Goal: Task Accomplishment & Management: Use online tool/utility

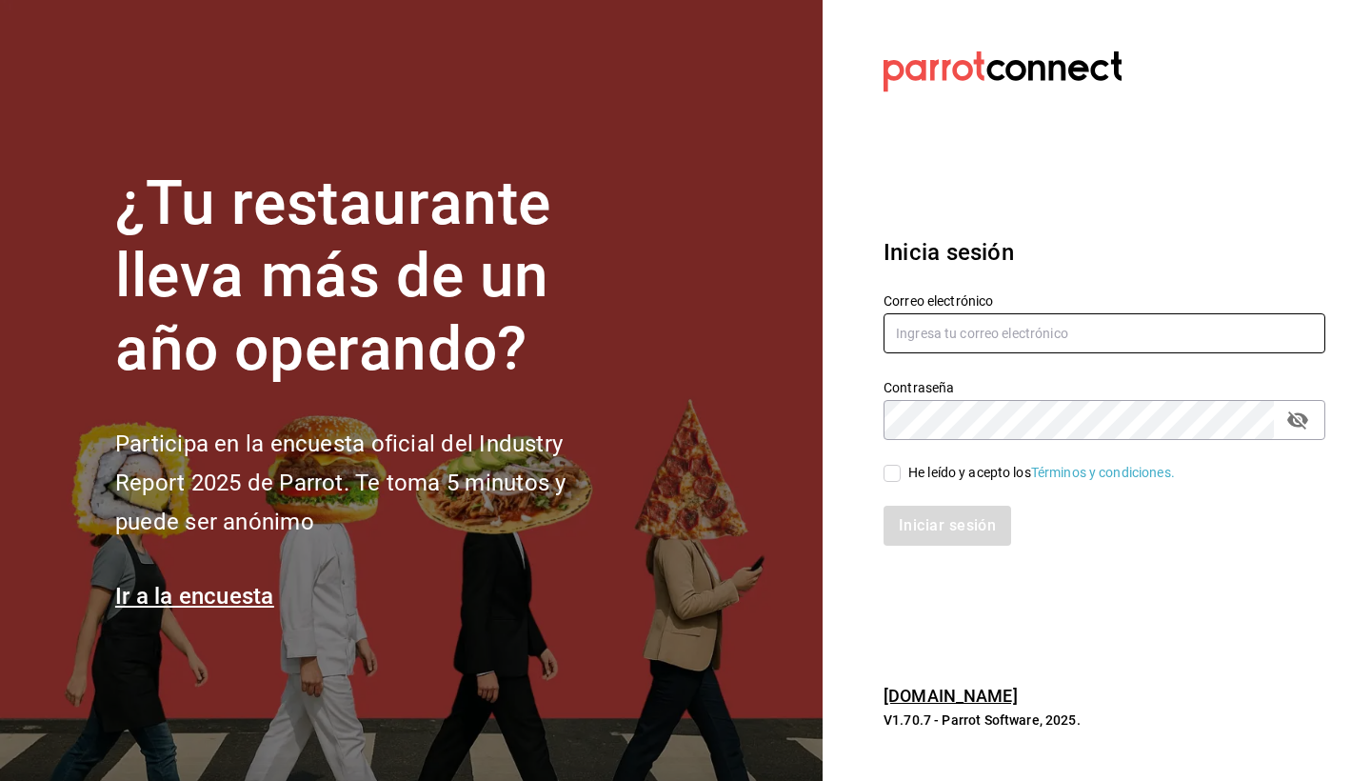
type input "[EMAIL_ADDRESS][DOMAIN_NAME]"
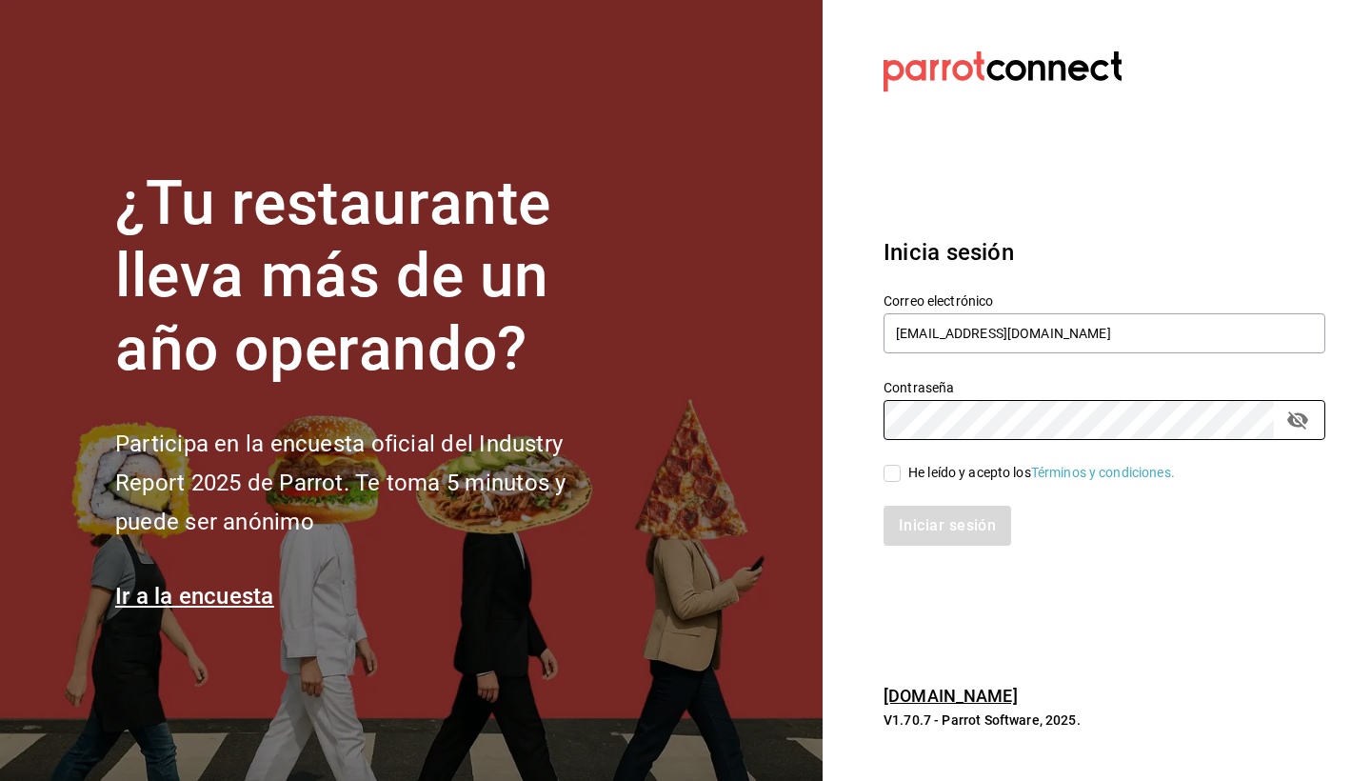
click at [895, 475] on input "He leído y acepto los Términos y condiciones." at bounding box center [892, 473] width 17 height 17
checkbox input "true"
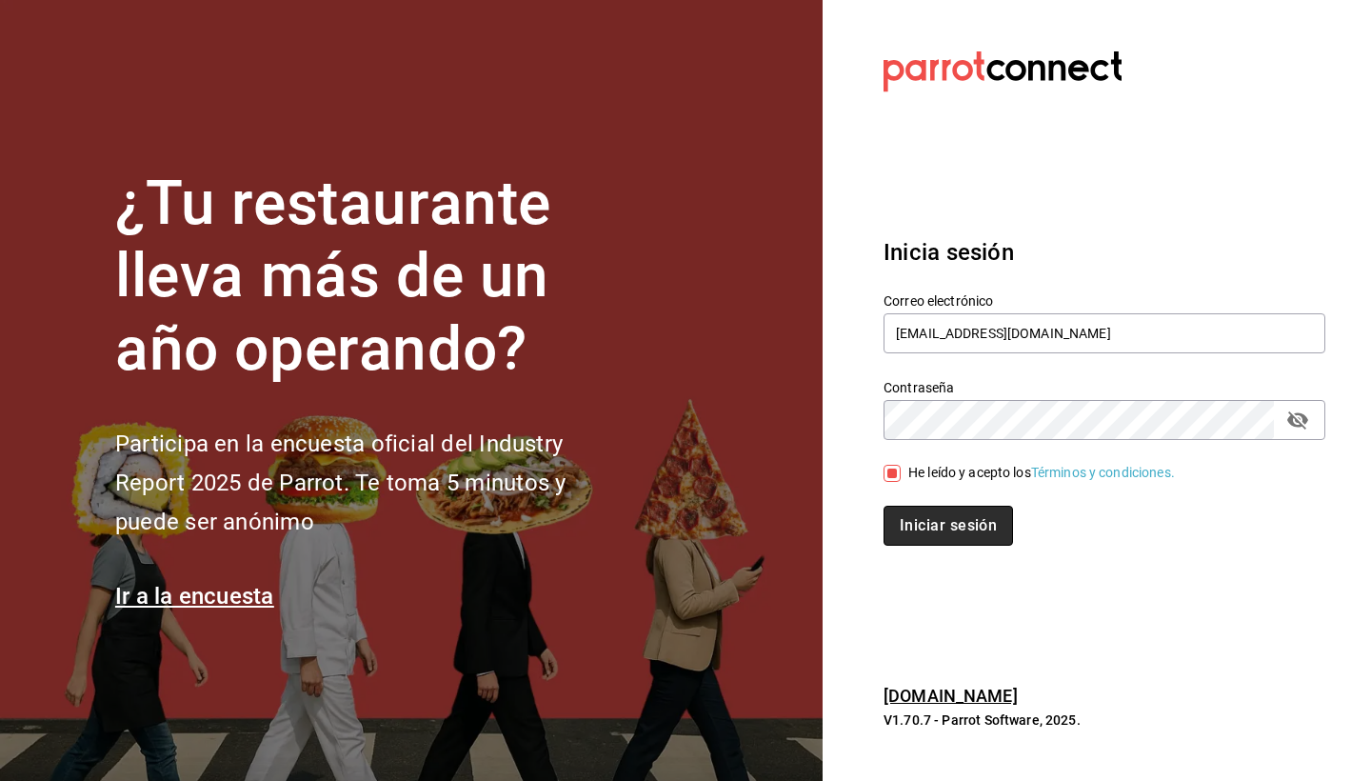
click at [976, 527] on button "Iniciar sesión" at bounding box center [948, 526] width 129 height 40
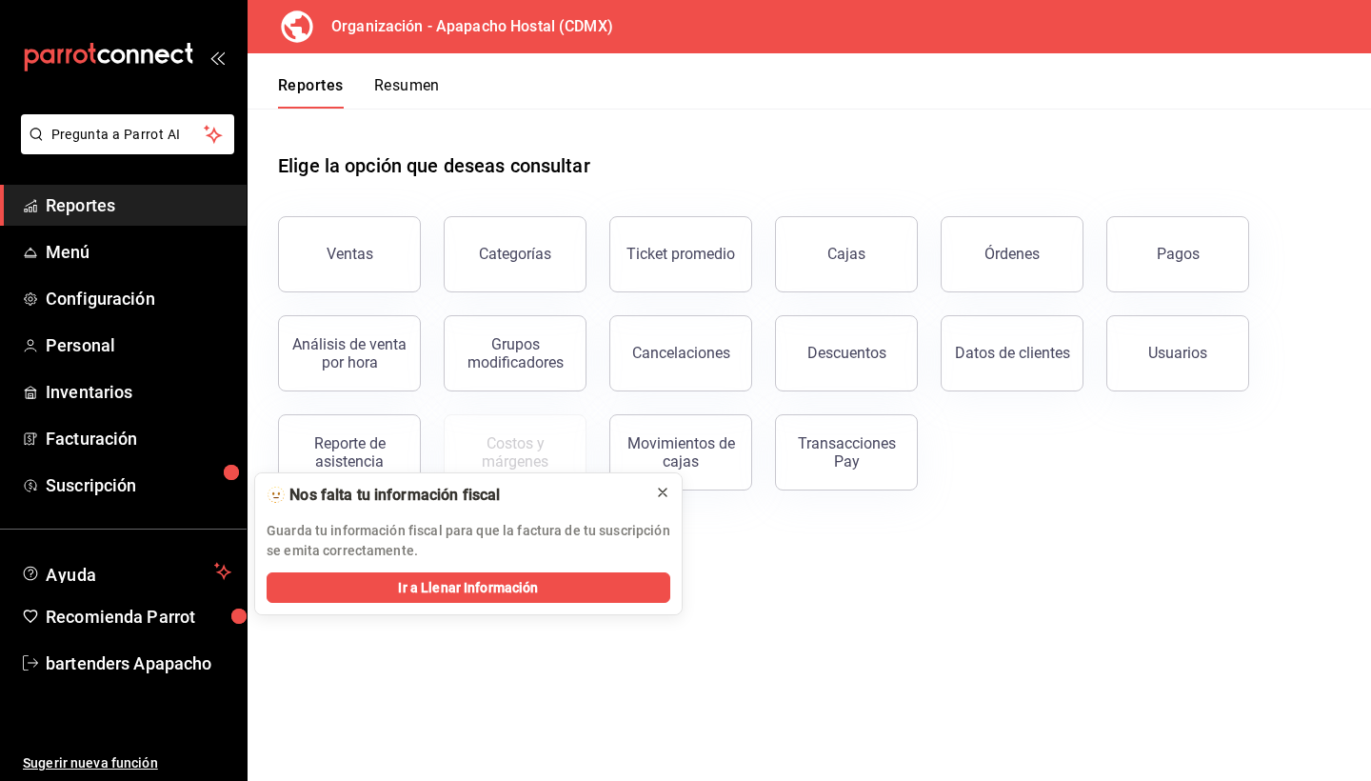
click at [662, 490] on icon at bounding box center [662, 492] width 15 height 15
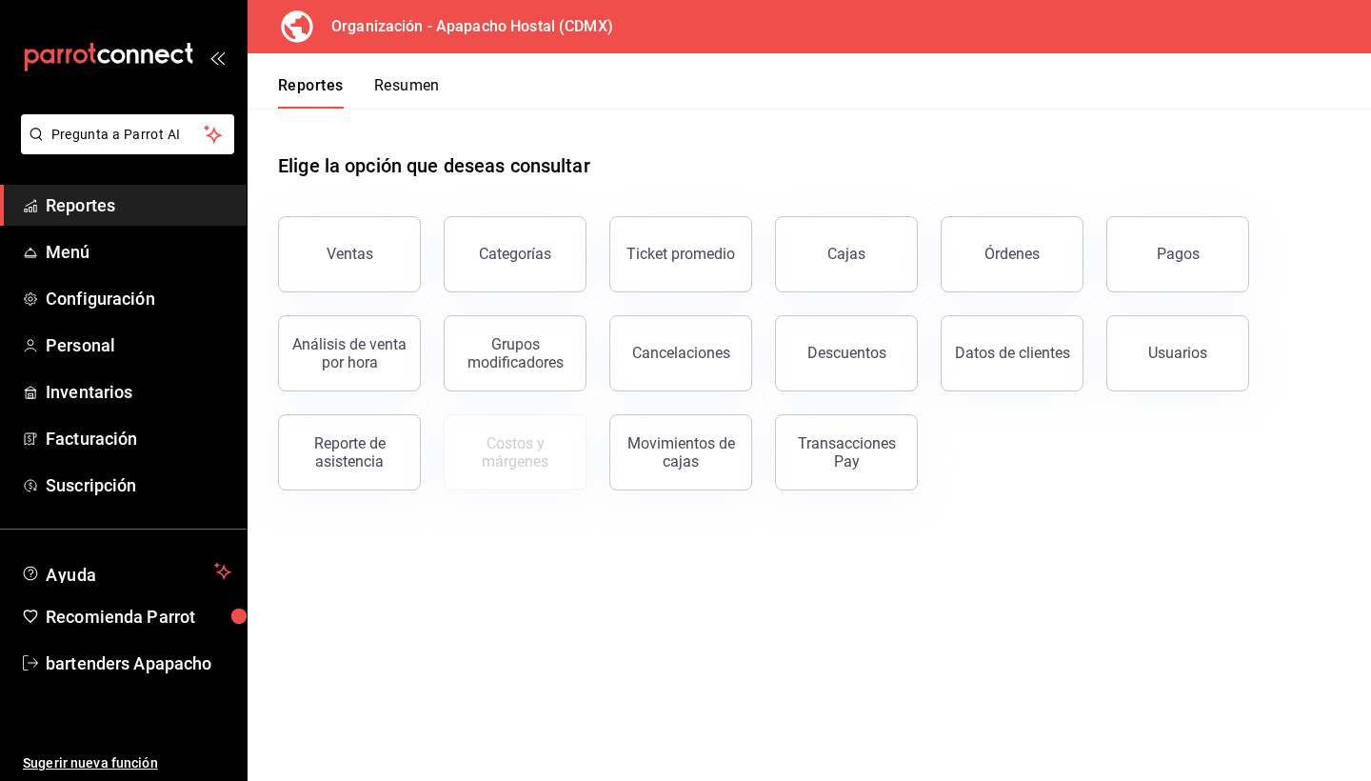
click at [578, 50] on div "Organización - Apapacho Hostal (CDMX)" at bounding box center [442, 26] width 358 height 53
click at [116, 252] on span "Menú" at bounding box center [139, 252] width 186 height 26
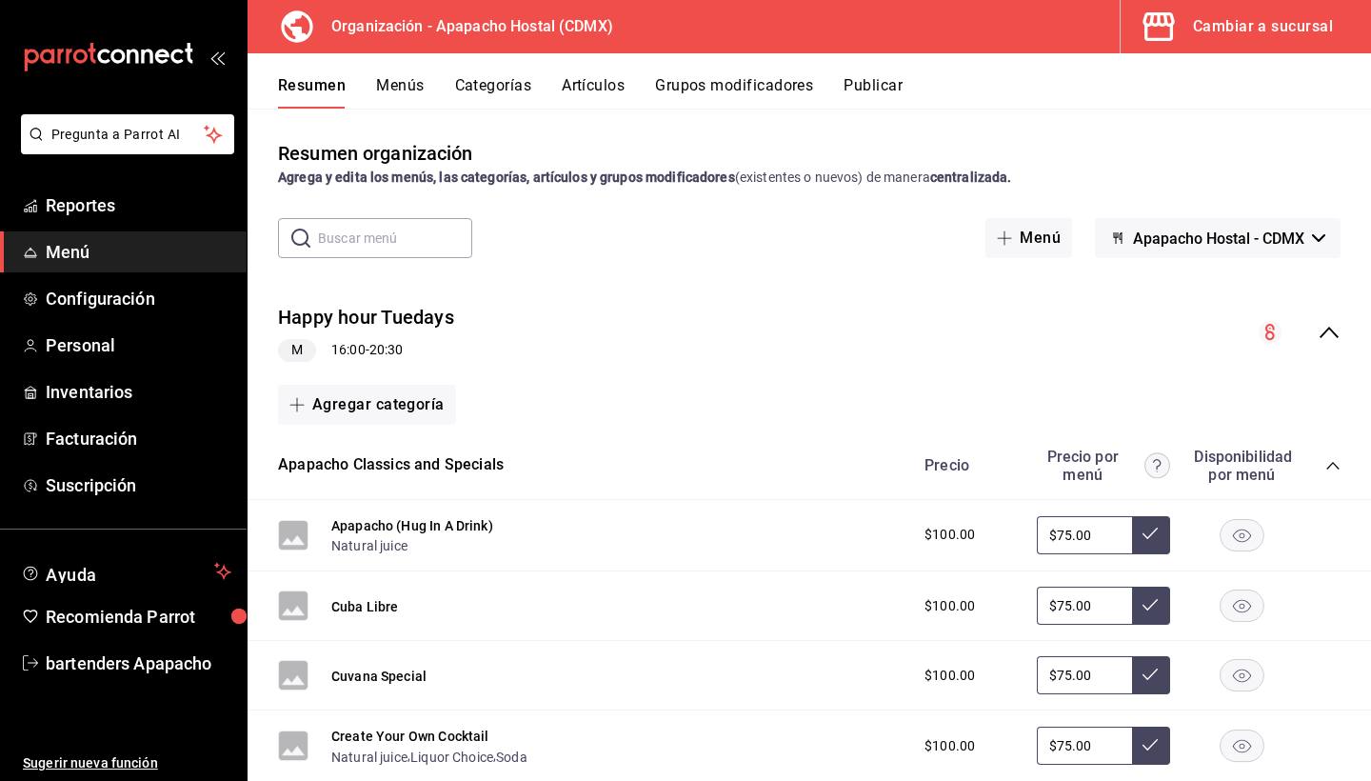
click at [1243, 24] on div "Cambiar a sucursal" at bounding box center [1263, 26] width 140 height 27
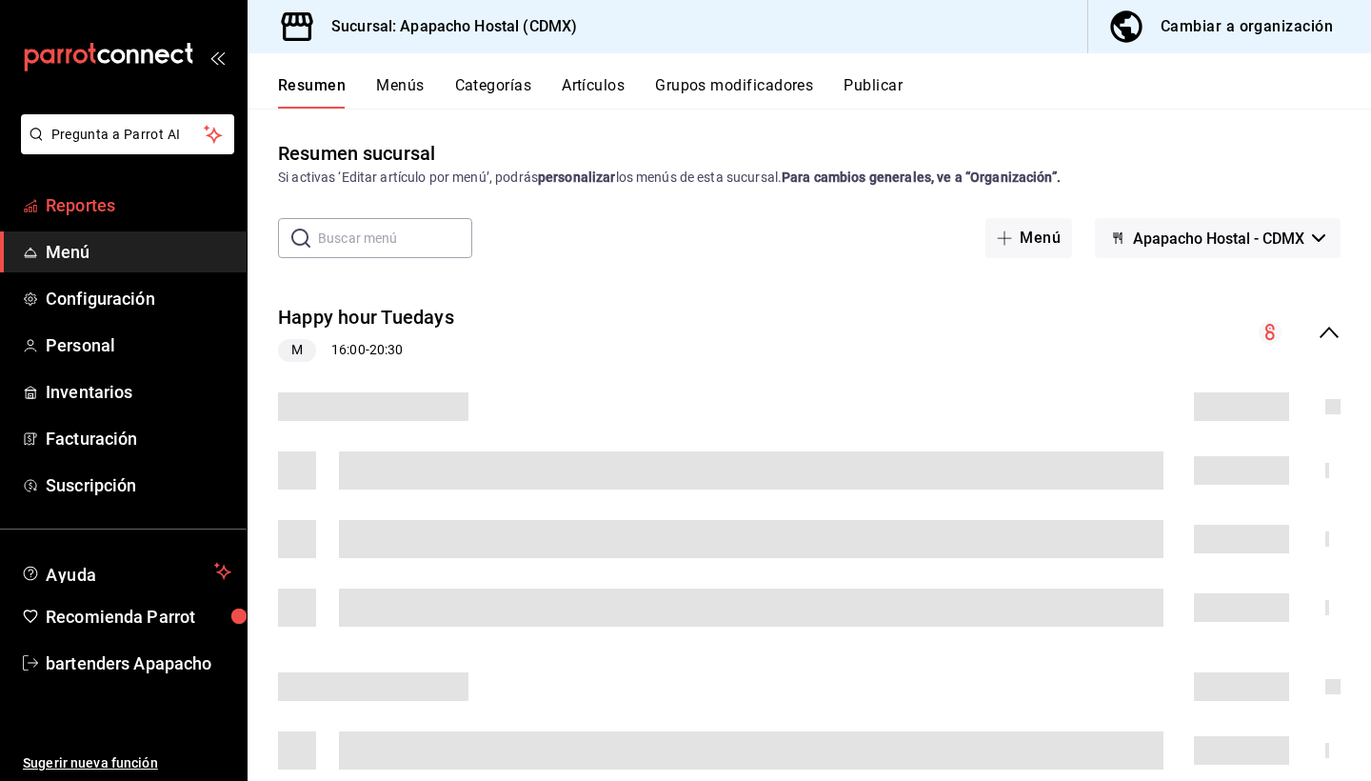
click at [148, 207] on span "Reportes" at bounding box center [139, 205] width 186 height 26
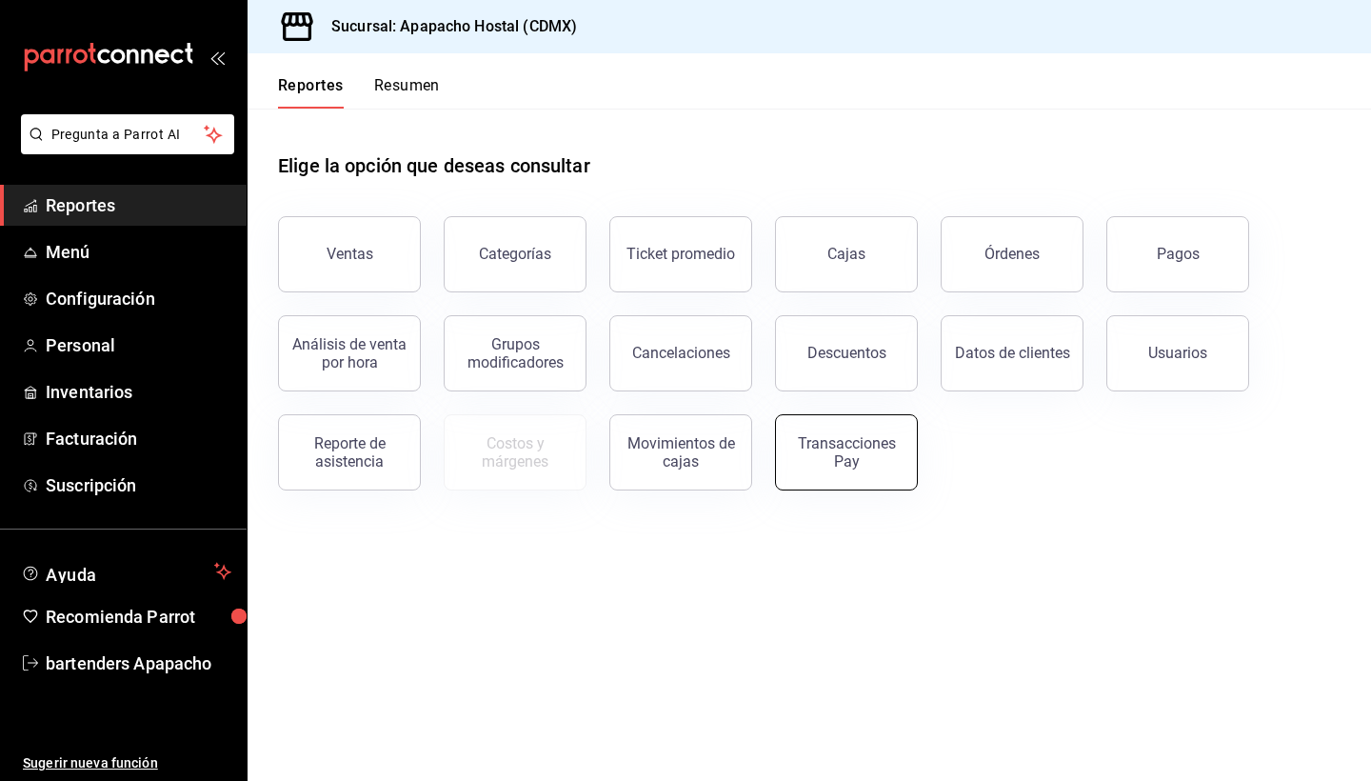
click at [833, 467] on div "Transacciones Pay" at bounding box center [846, 452] width 118 height 36
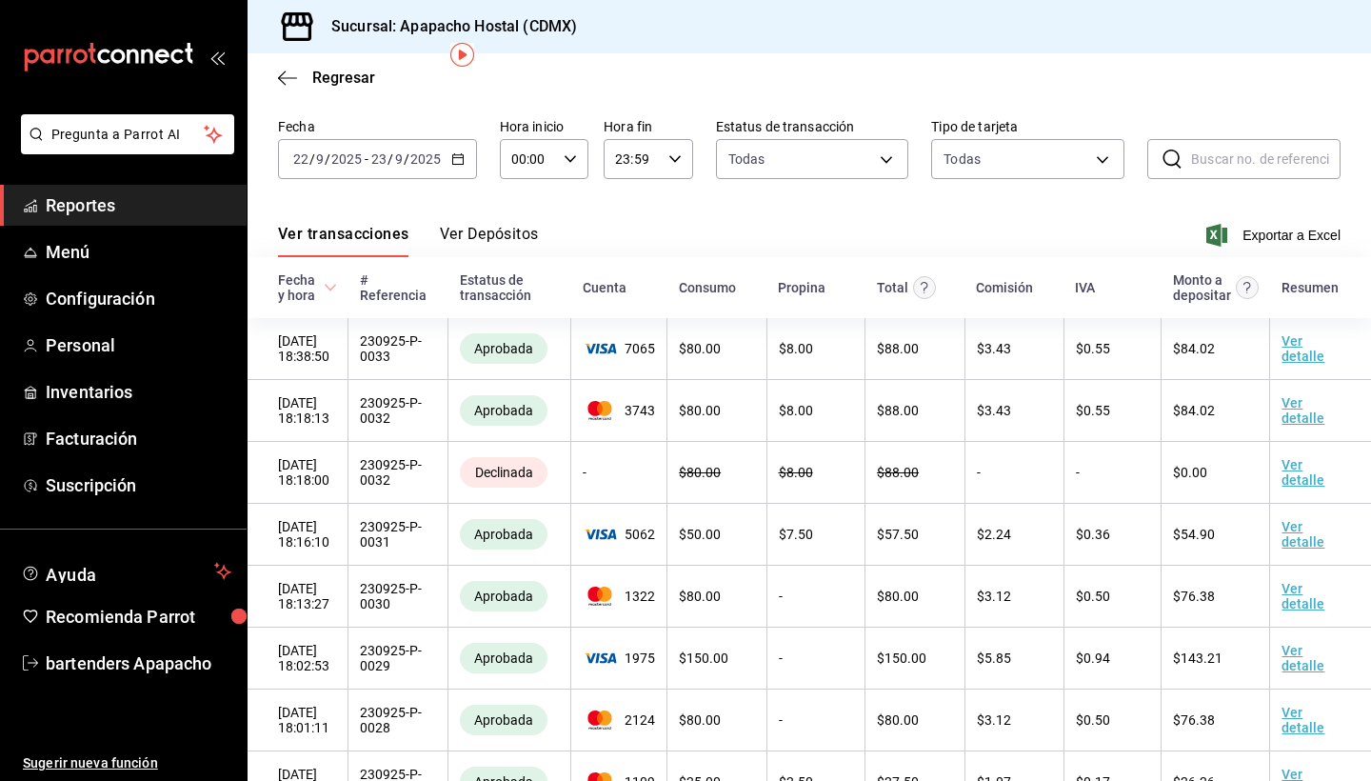
scroll to position [77, 0]
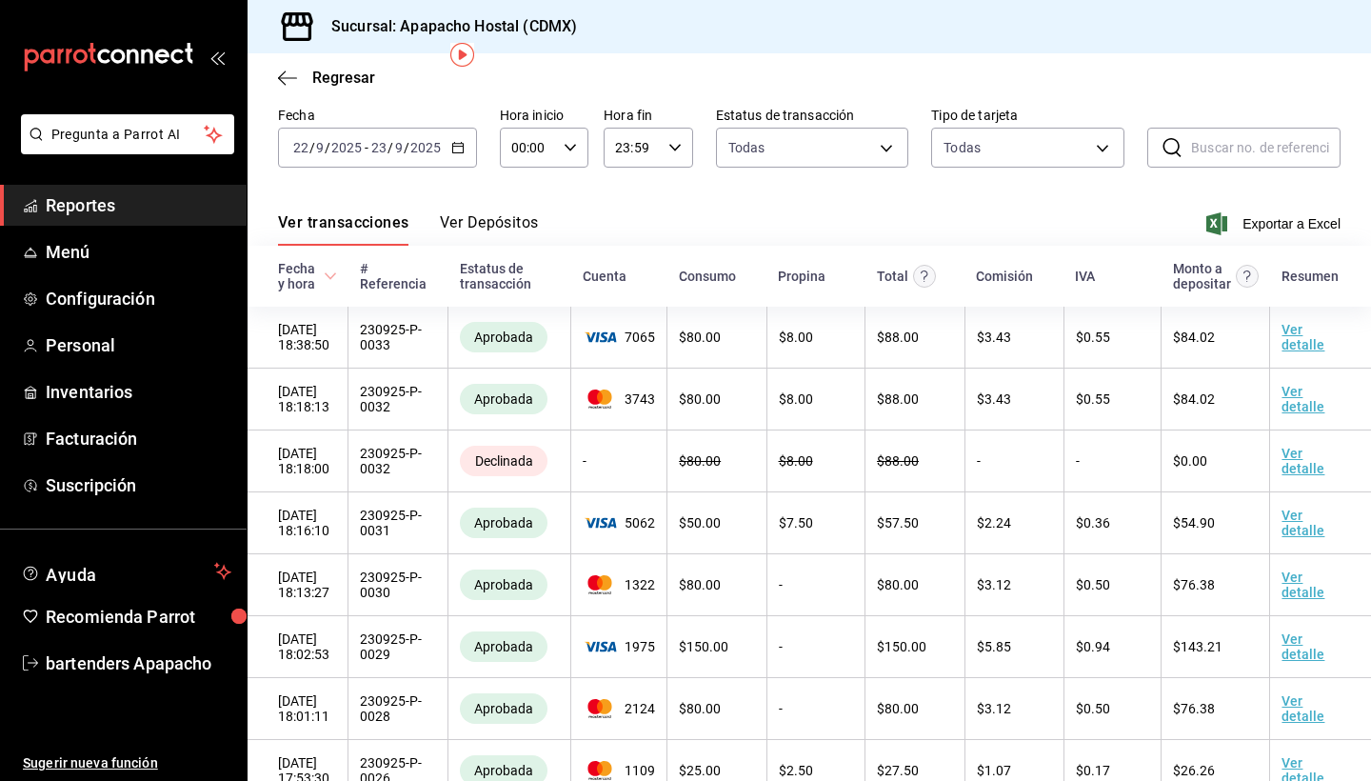
click at [408, 139] on div "2025-09-22 22 / 9 / 2025 - 2025-09-23 23 / 9 / 2025" at bounding box center [377, 148] width 199 height 40
click at [467, 146] on div "2025-09-22 22 / 9 / 2025 - 2025-09-23 23 / 9 / 2025" at bounding box center [377, 148] width 199 height 40
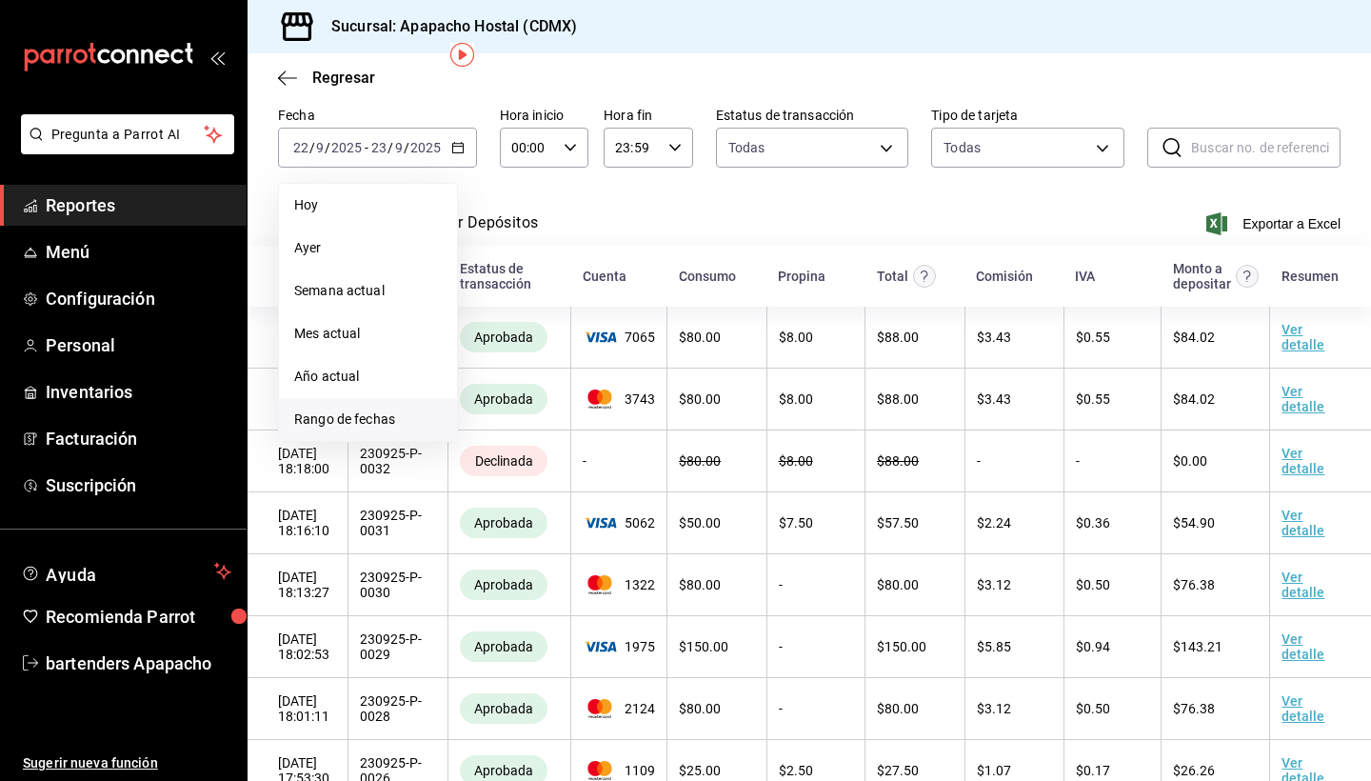
click at [365, 414] on span "Rango de fechas" at bounding box center [368, 419] width 148 height 20
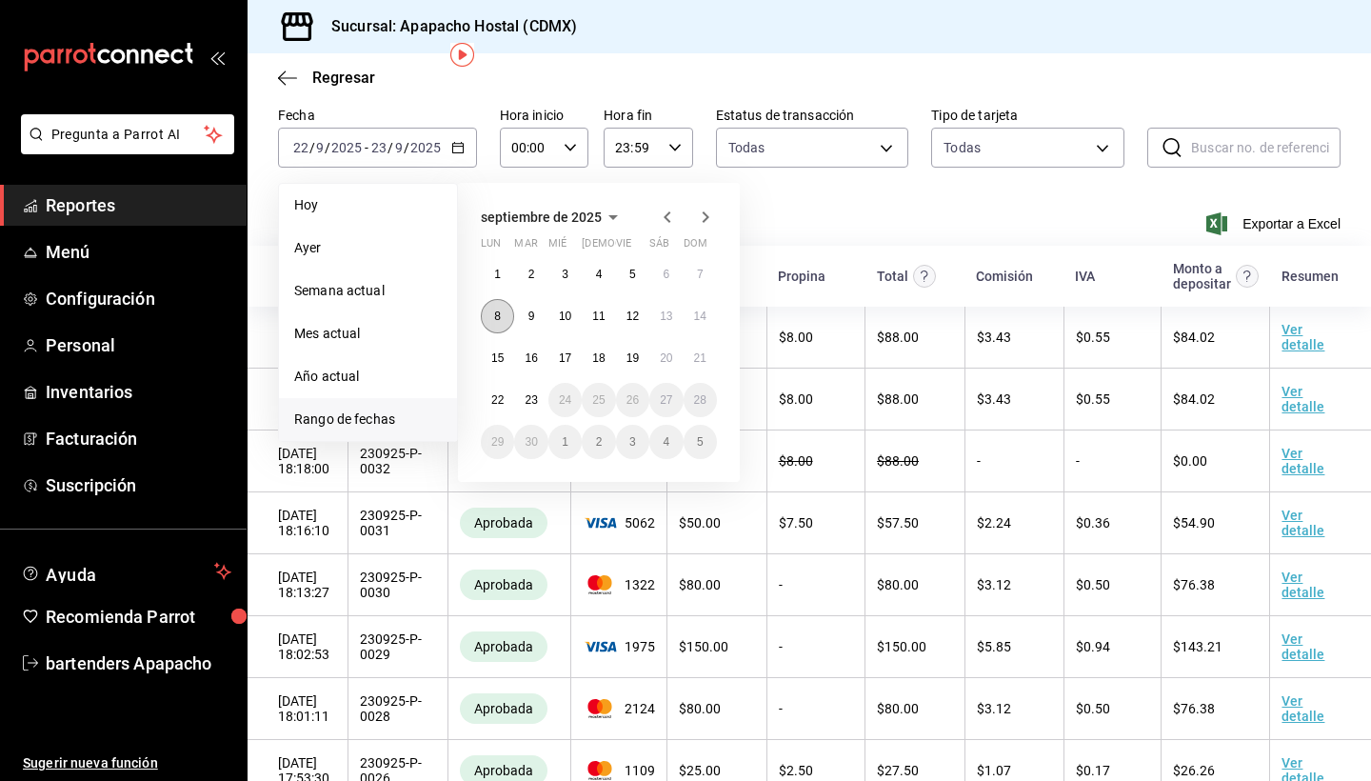
click at [494, 323] on abbr "8" at bounding box center [497, 315] width 7 height 13
click at [694, 367] on button "21" at bounding box center [700, 358] width 33 height 34
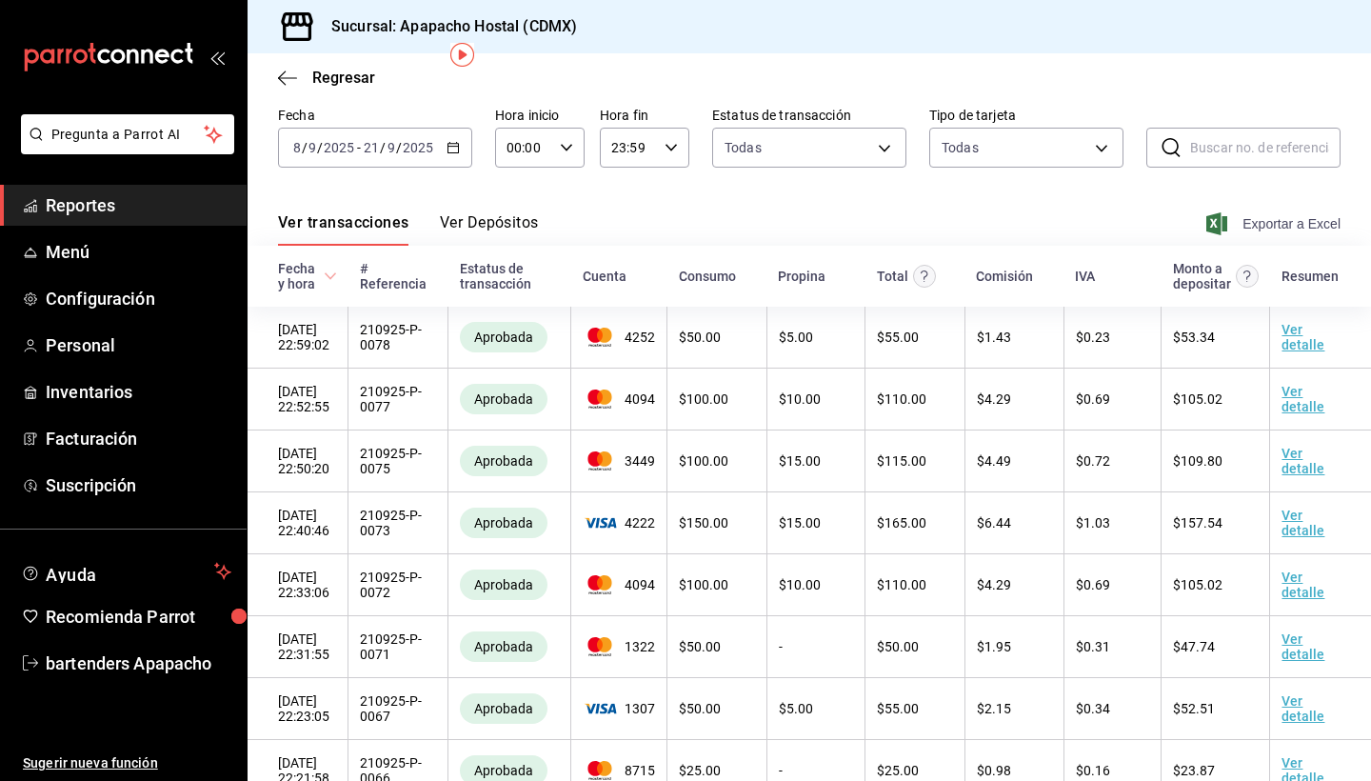
click at [1226, 216] on span "Exportar a Excel" at bounding box center [1275, 223] width 130 height 23
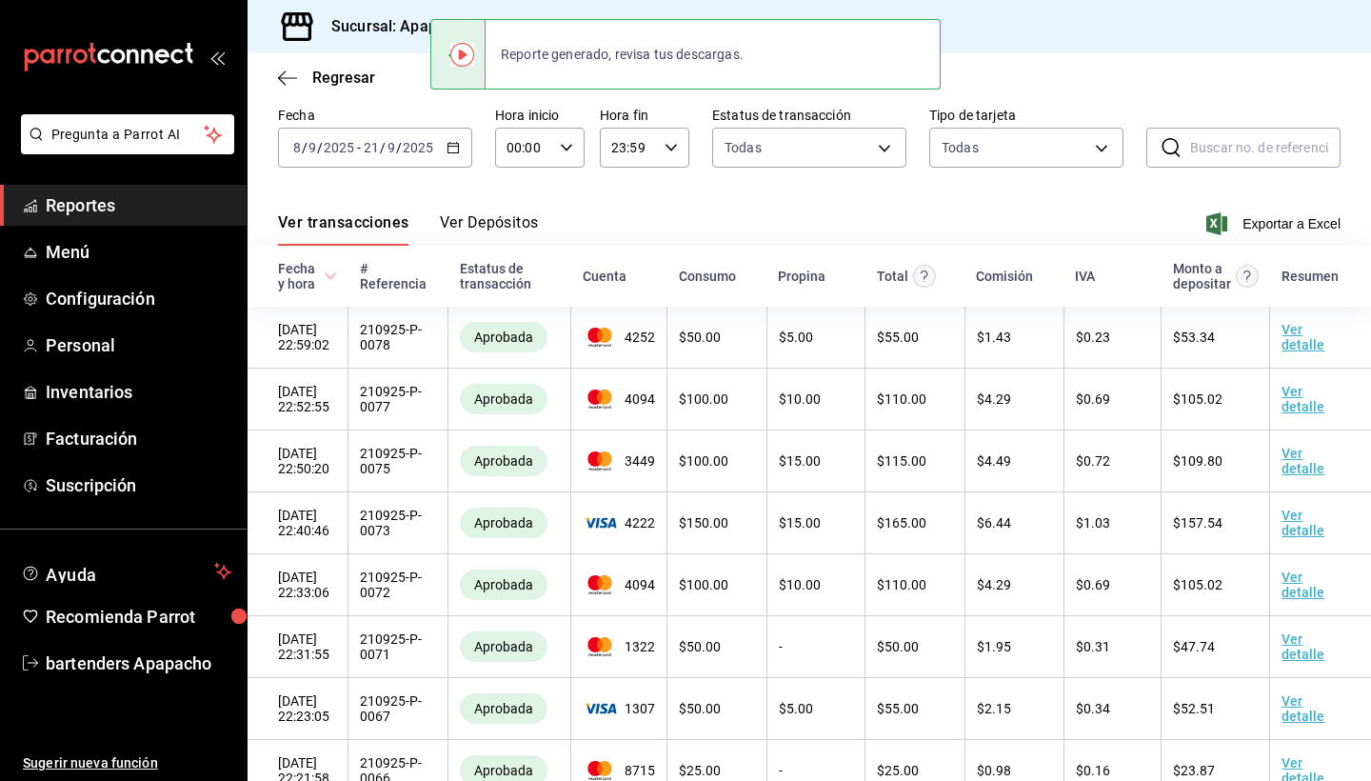
click at [628, 214] on div "Ver transacciones Ver Depósitos Exportar a Excel" at bounding box center [809, 217] width 1063 height 55
click at [296, 77] on icon "button" at bounding box center [287, 77] width 19 height 1
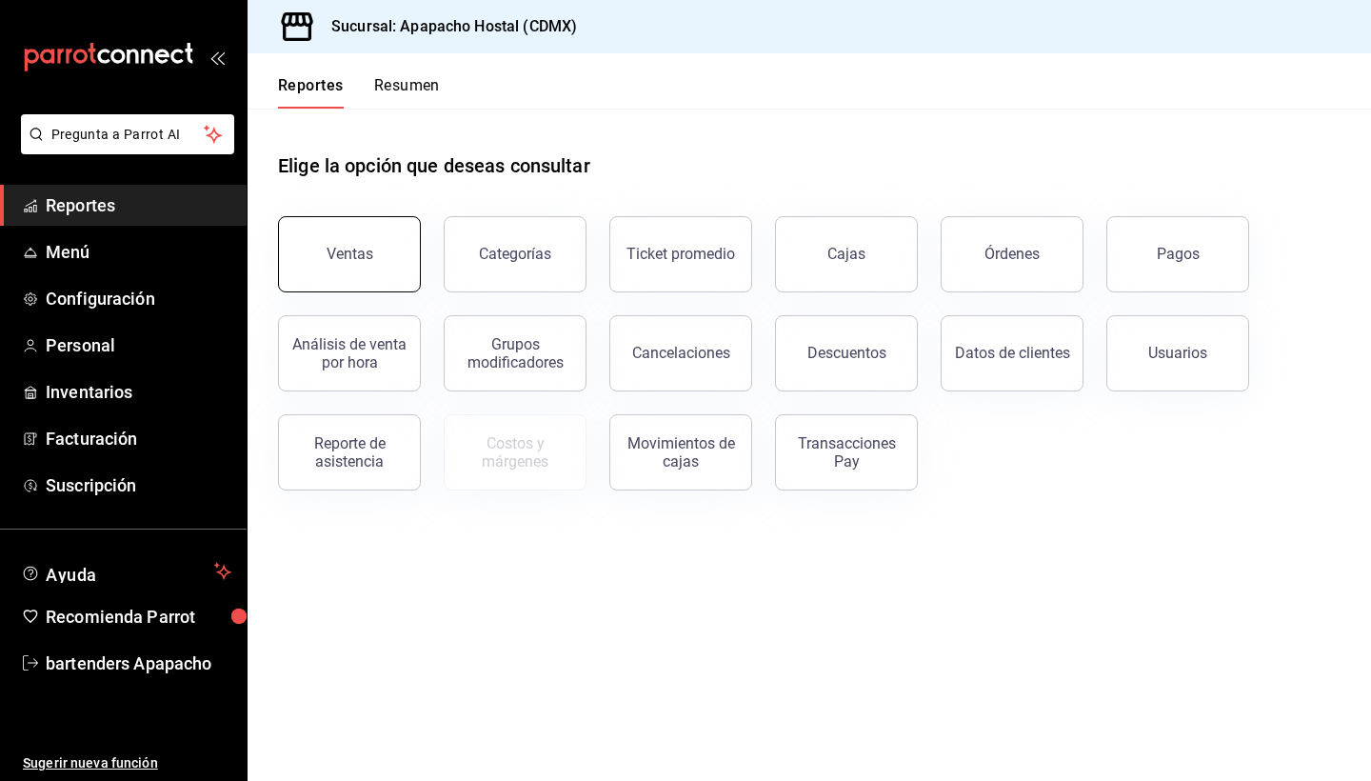
click at [405, 233] on button "Ventas" at bounding box center [349, 254] width 143 height 76
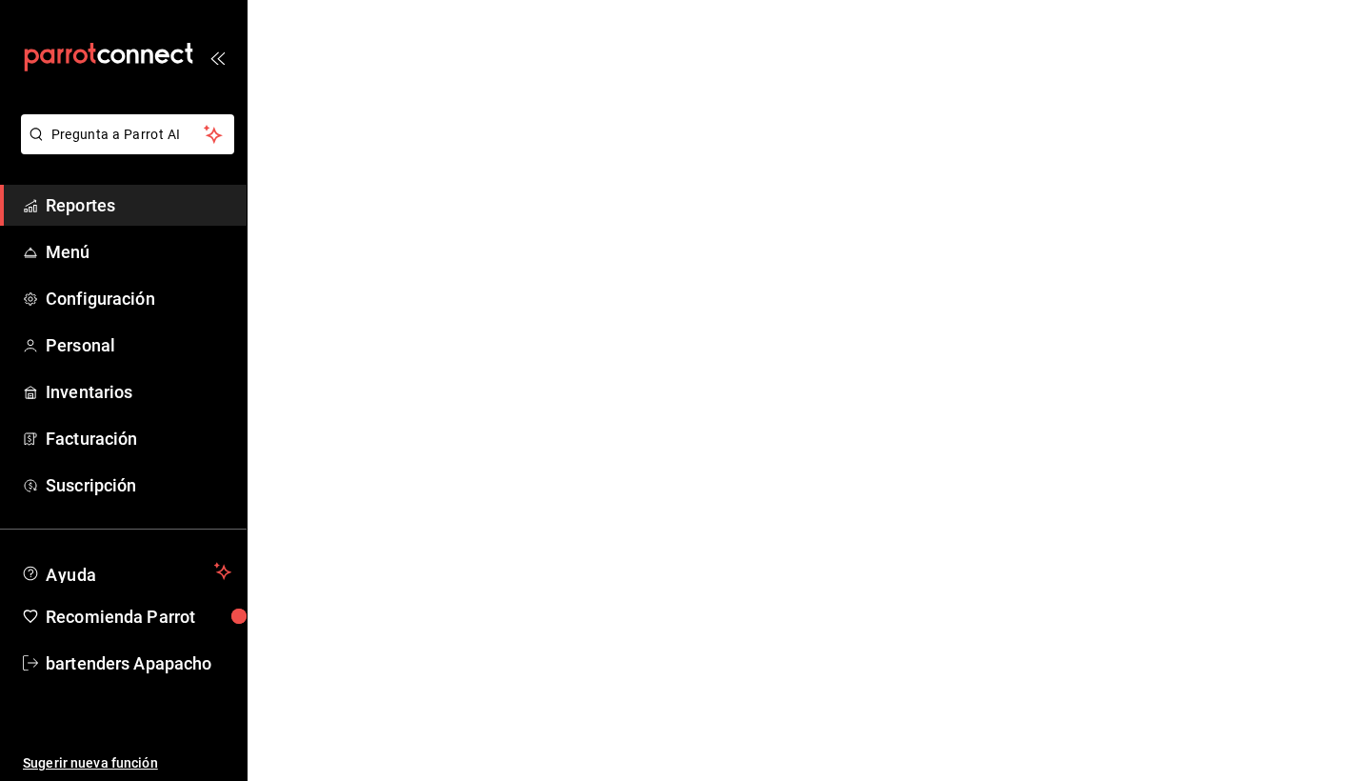
click at [145, 218] on link "Reportes" at bounding box center [123, 205] width 247 height 41
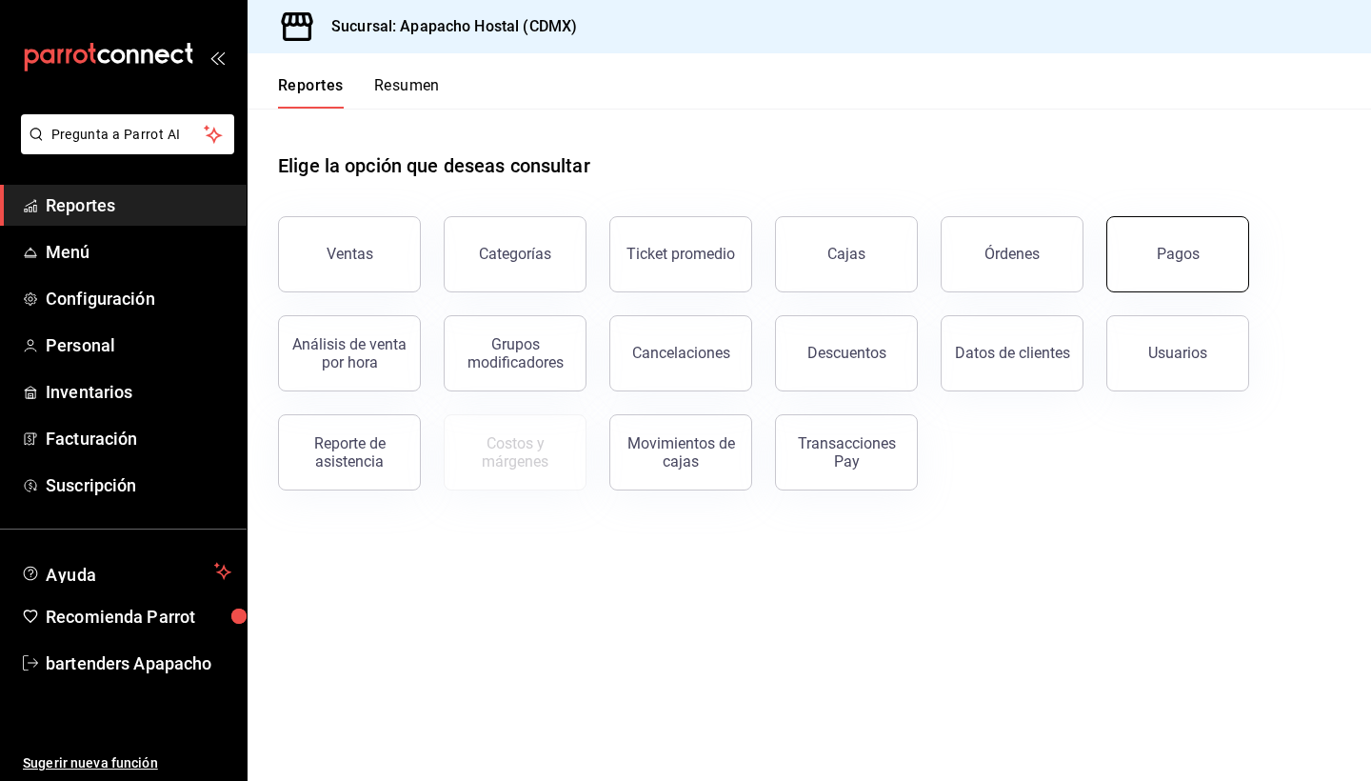
click at [1165, 273] on button "Pagos" at bounding box center [1177, 254] width 143 height 76
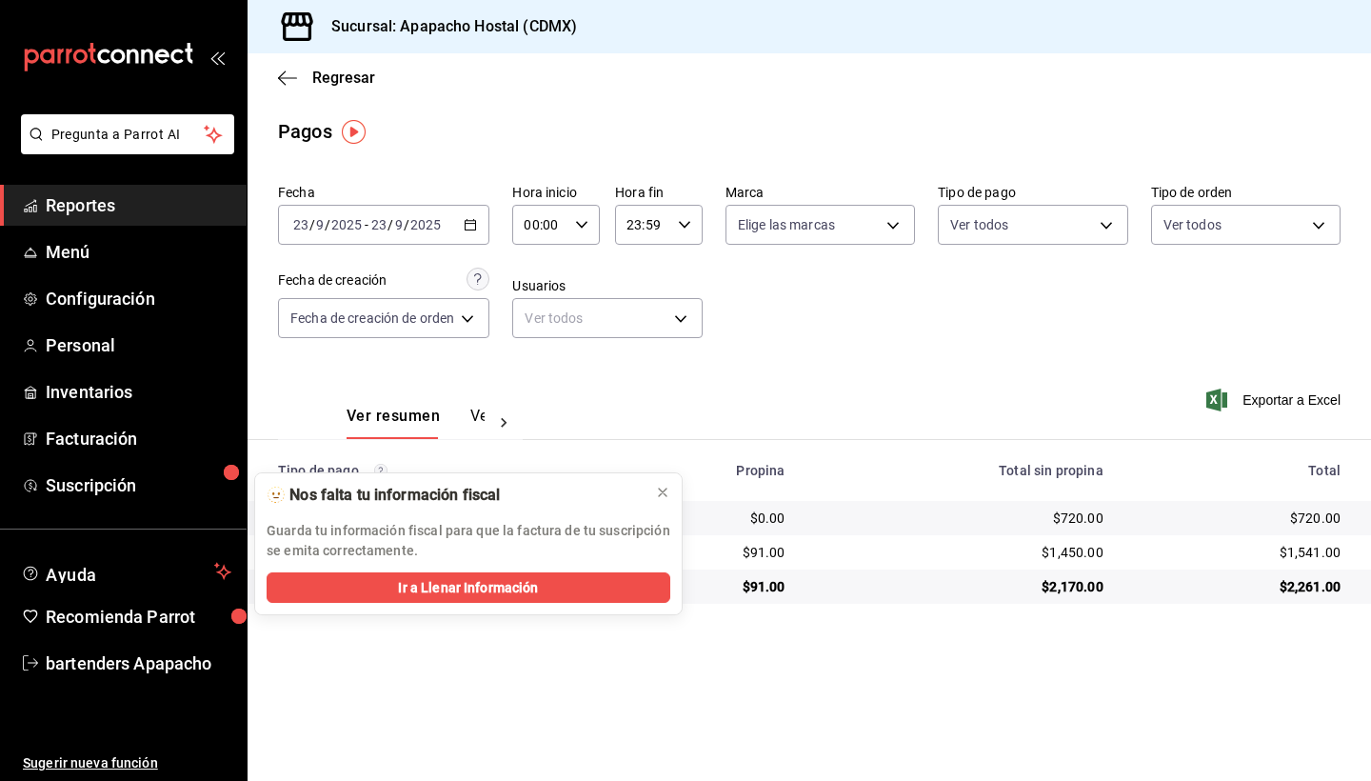
click at [488, 231] on div "2025-09-23 23 / 9 / 2025 - 2025-09-23 23 / 9 / 2025" at bounding box center [383, 225] width 211 height 40
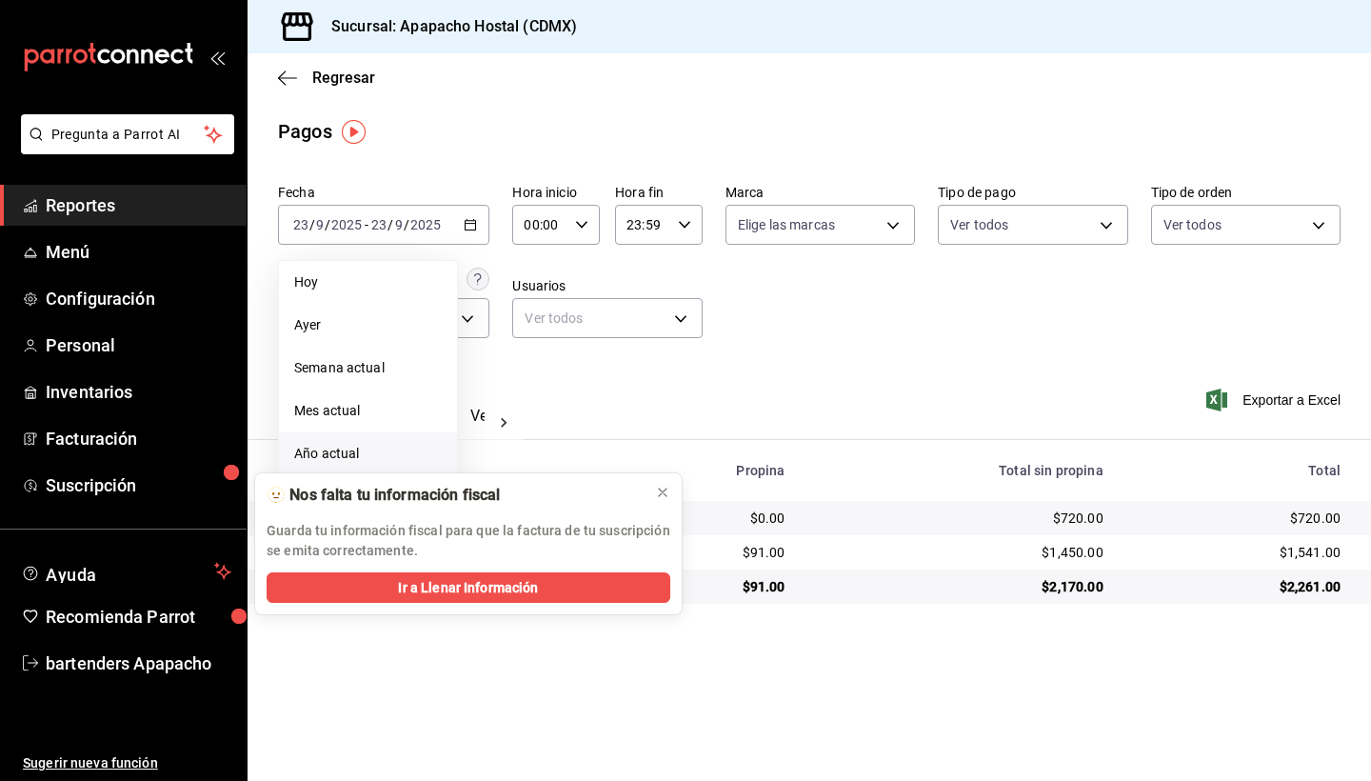
click at [321, 447] on span "Año actual" at bounding box center [368, 454] width 148 height 20
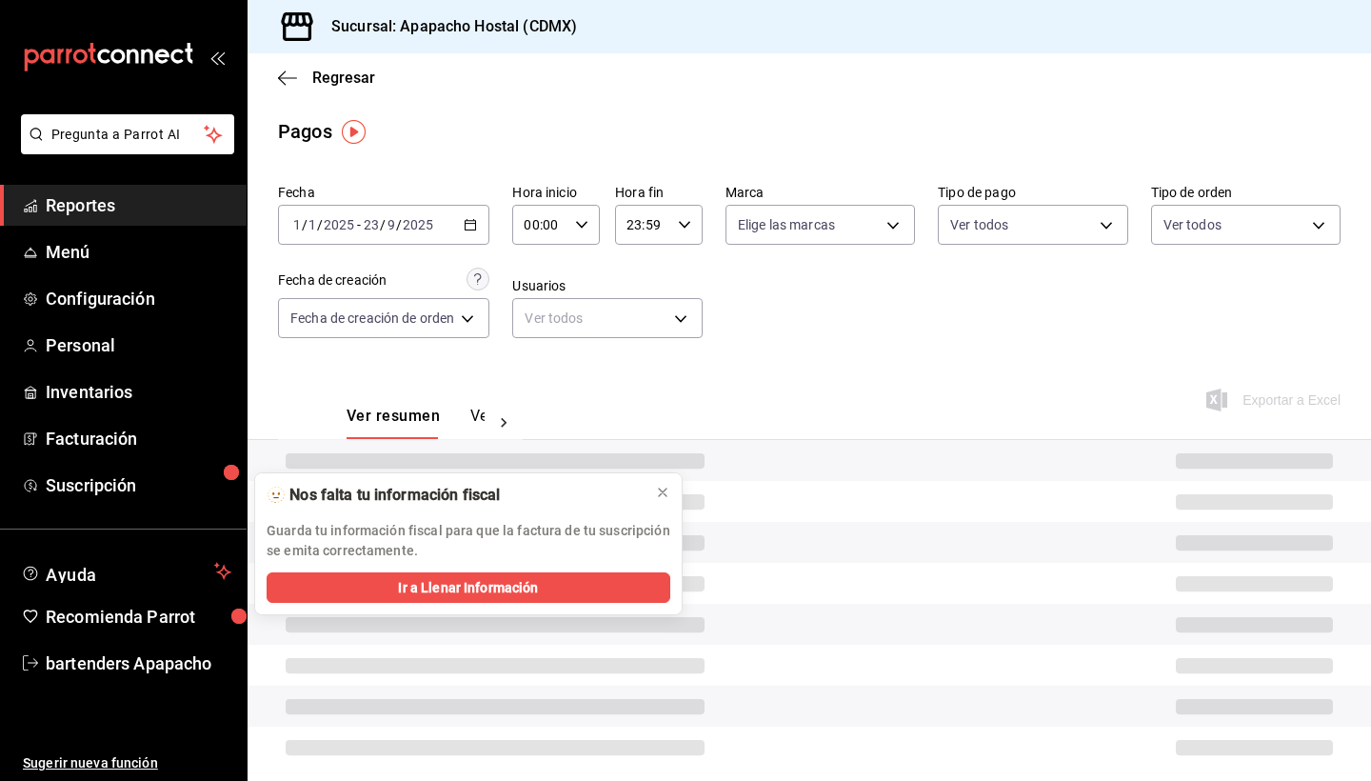
click at [475, 222] on icon "button" at bounding box center [470, 224] width 13 height 13
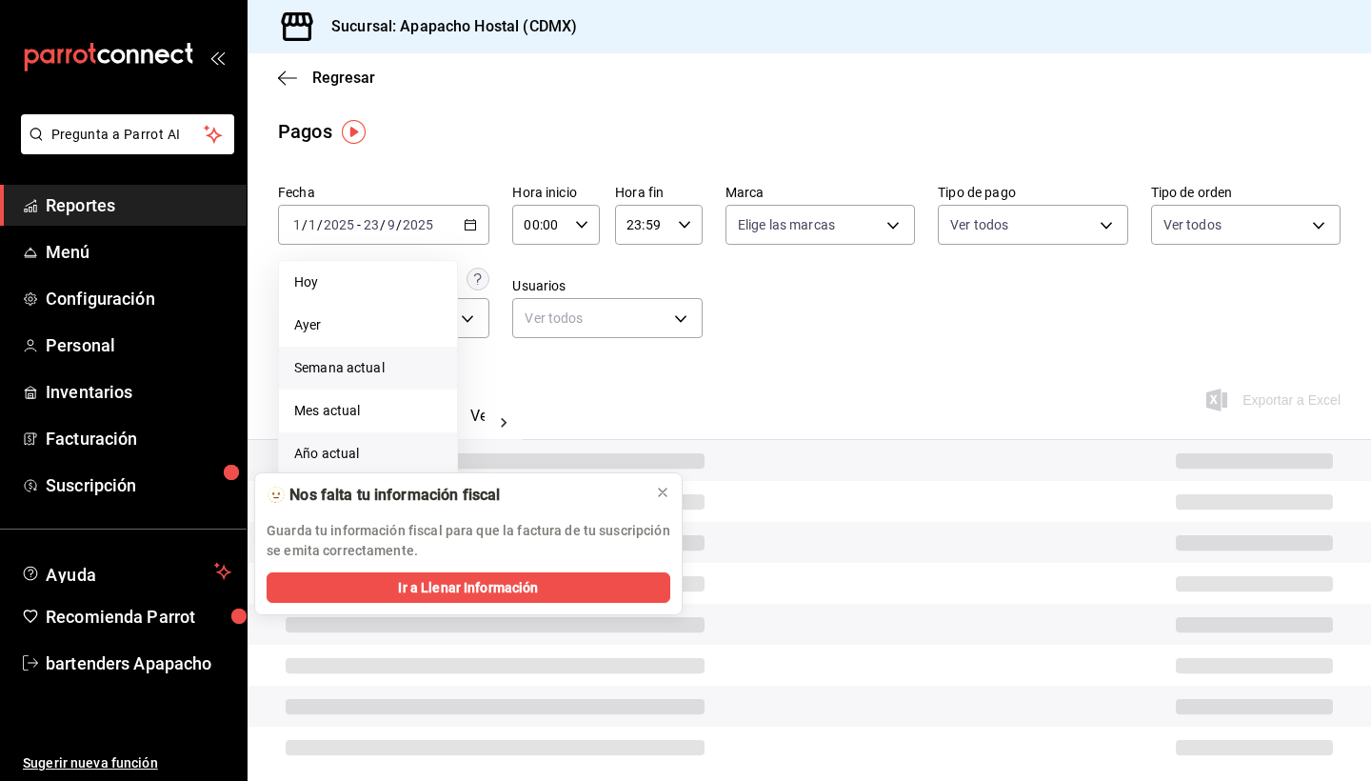
click at [358, 360] on span "Semana actual" at bounding box center [368, 368] width 148 height 20
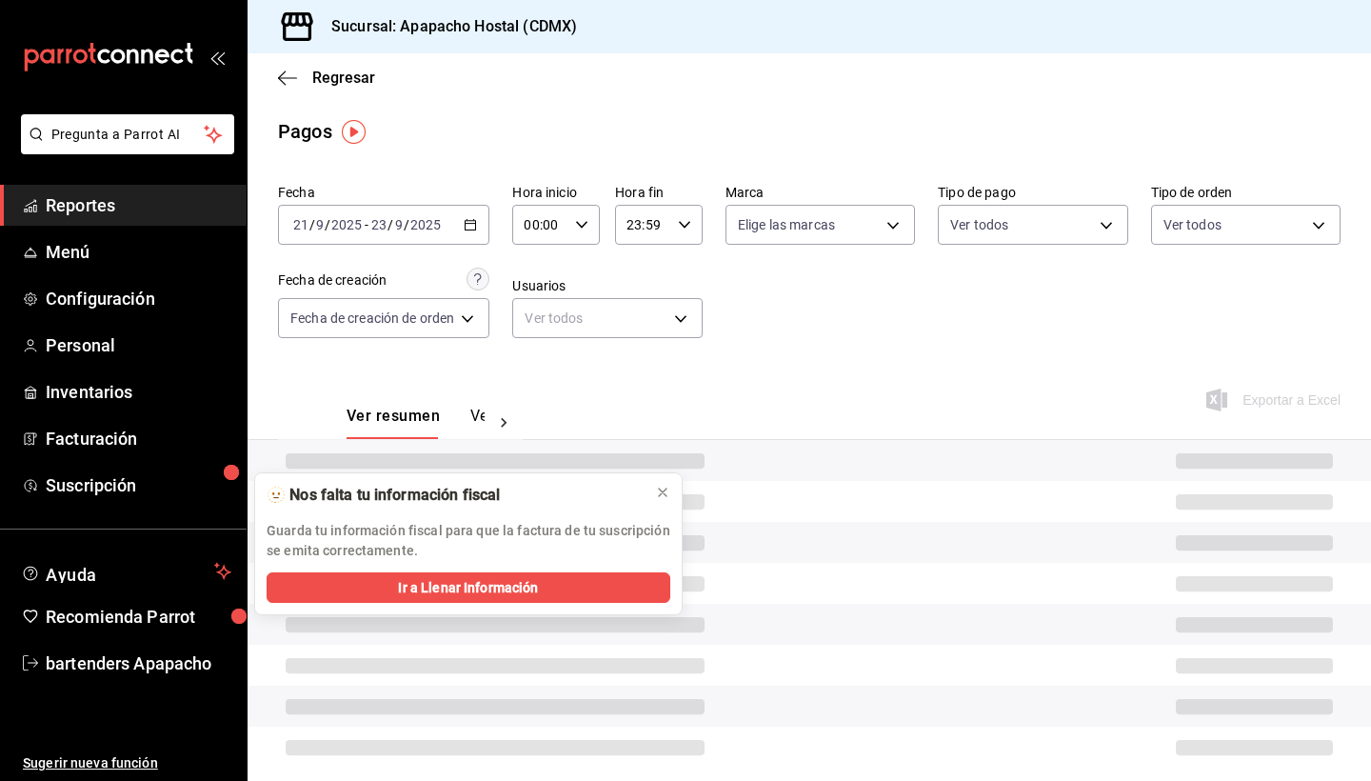
click at [464, 228] on div "2025-09-21 21 / 9 / 2025 - 2025-09-23 23 / 9 / 2025" at bounding box center [383, 225] width 211 height 40
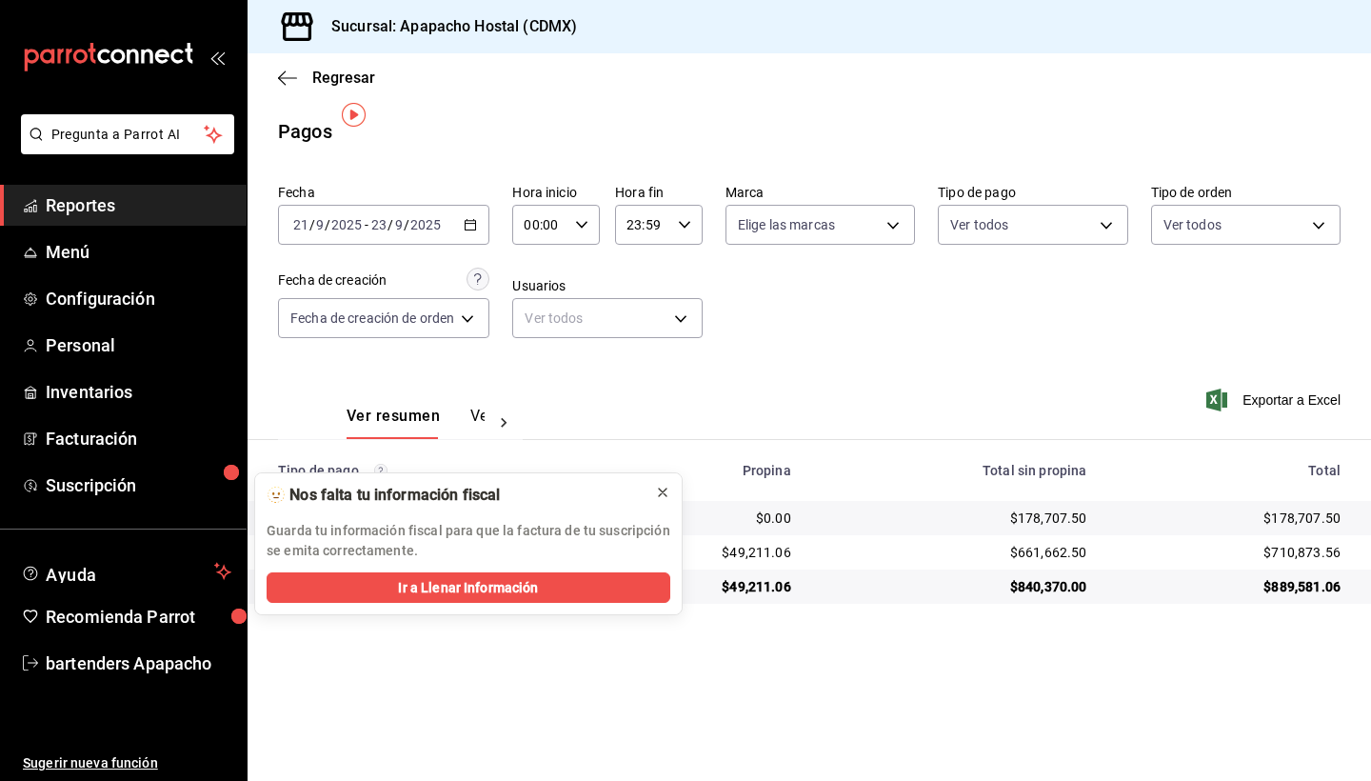
click at [662, 489] on icon at bounding box center [662, 492] width 15 height 15
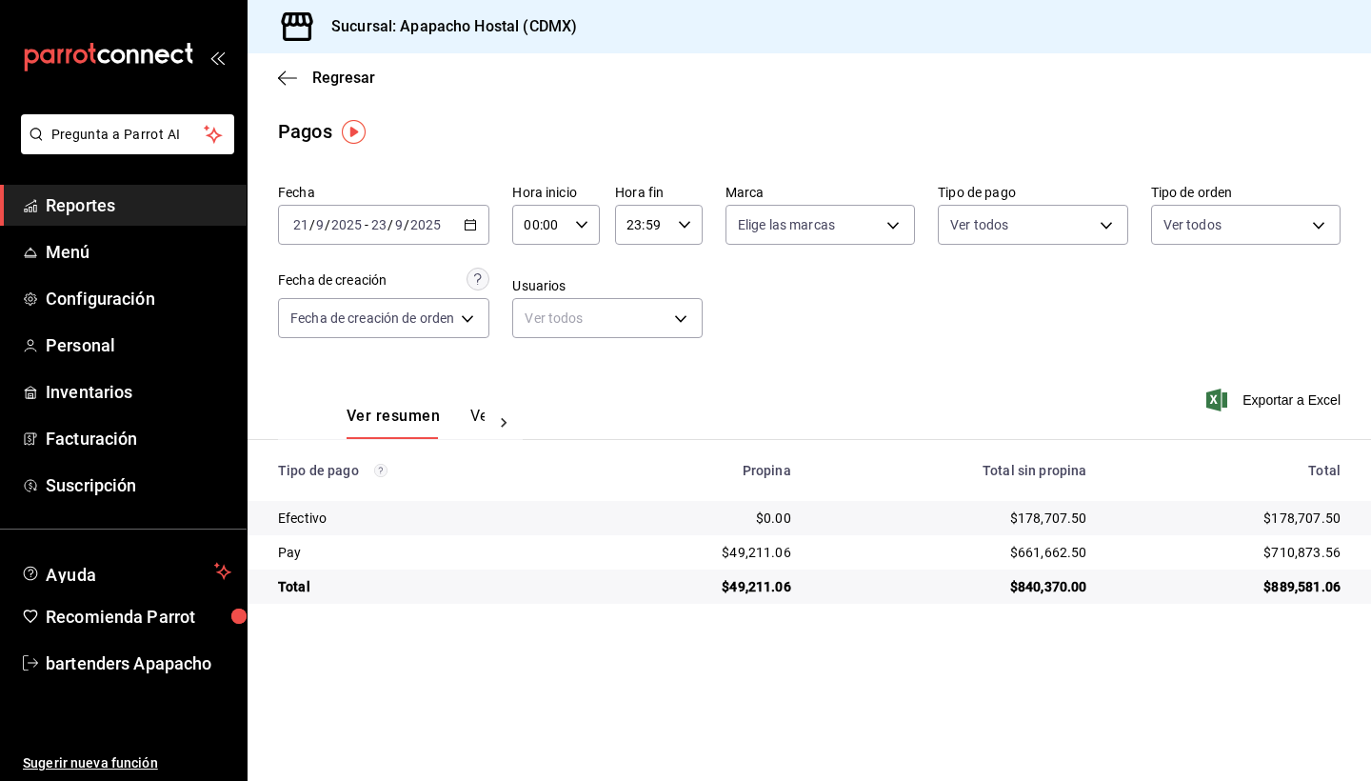
click at [450, 221] on div "2025-09-21 21 / 9 / 2025 - 2025-09-23 23 / 9 / 2025" at bounding box center [383, 225] width 211 height 40
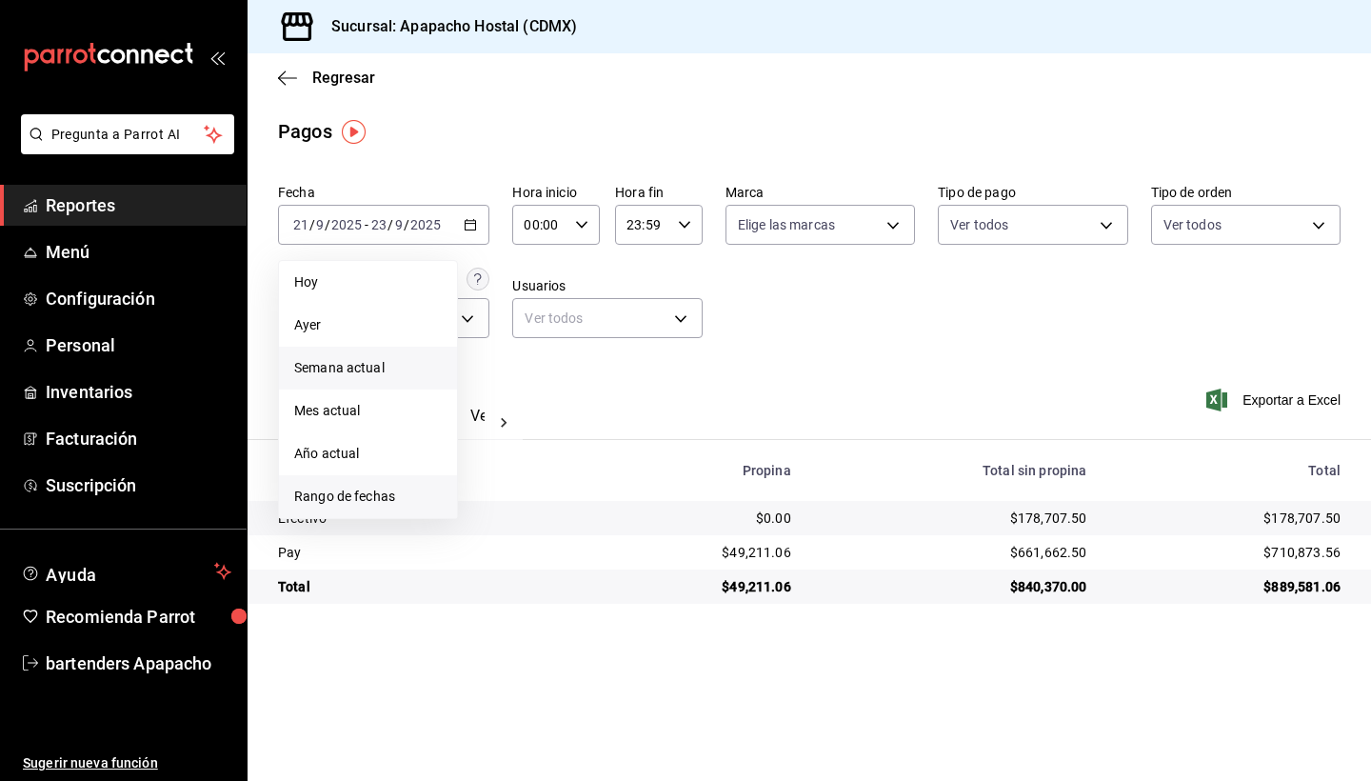
click at [368, 494] on span "Rango de fechas" at bounding box center [368, 497] width 148 height 20
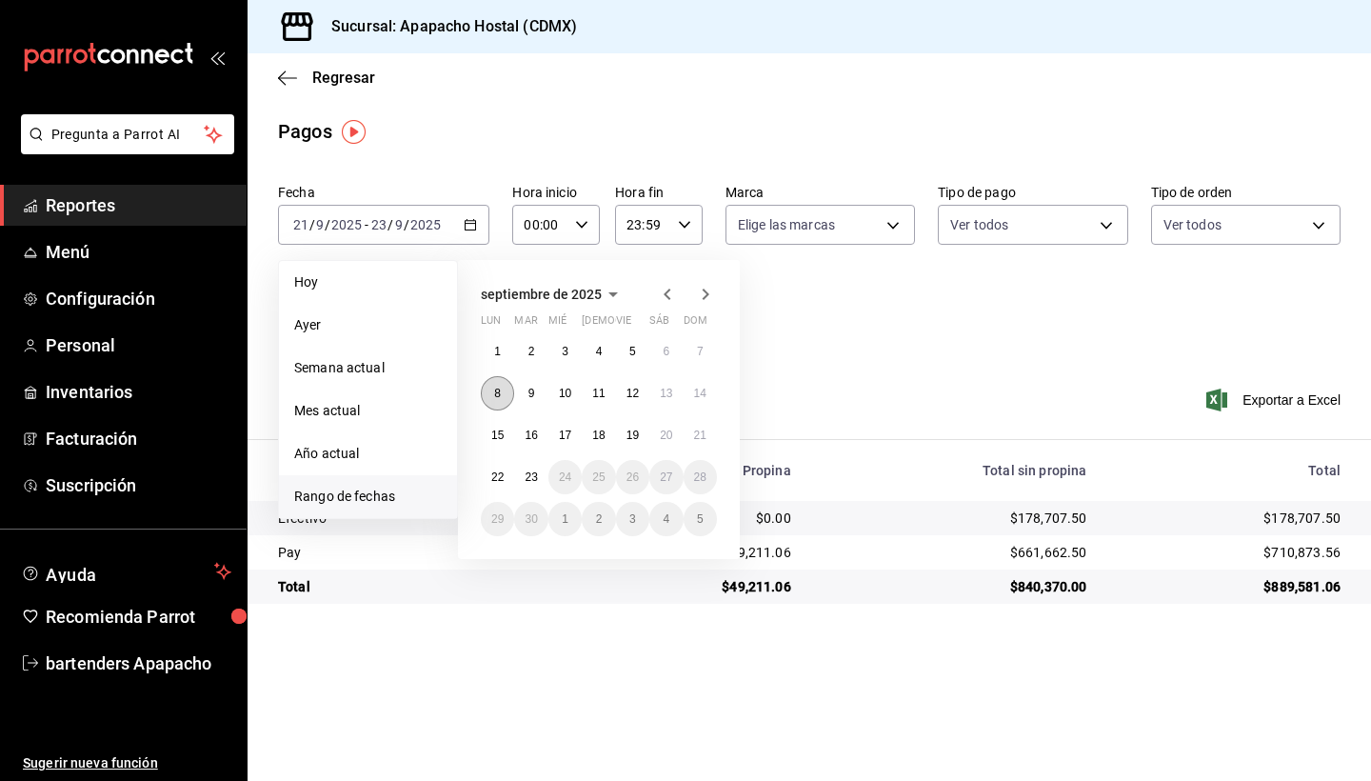
click at [507, 387] on button "8" at bounding box center [497, 393] width 33 height 34
click at [701, 439] on abbr "21" at bounding box center [700, 434] width 12 height 13
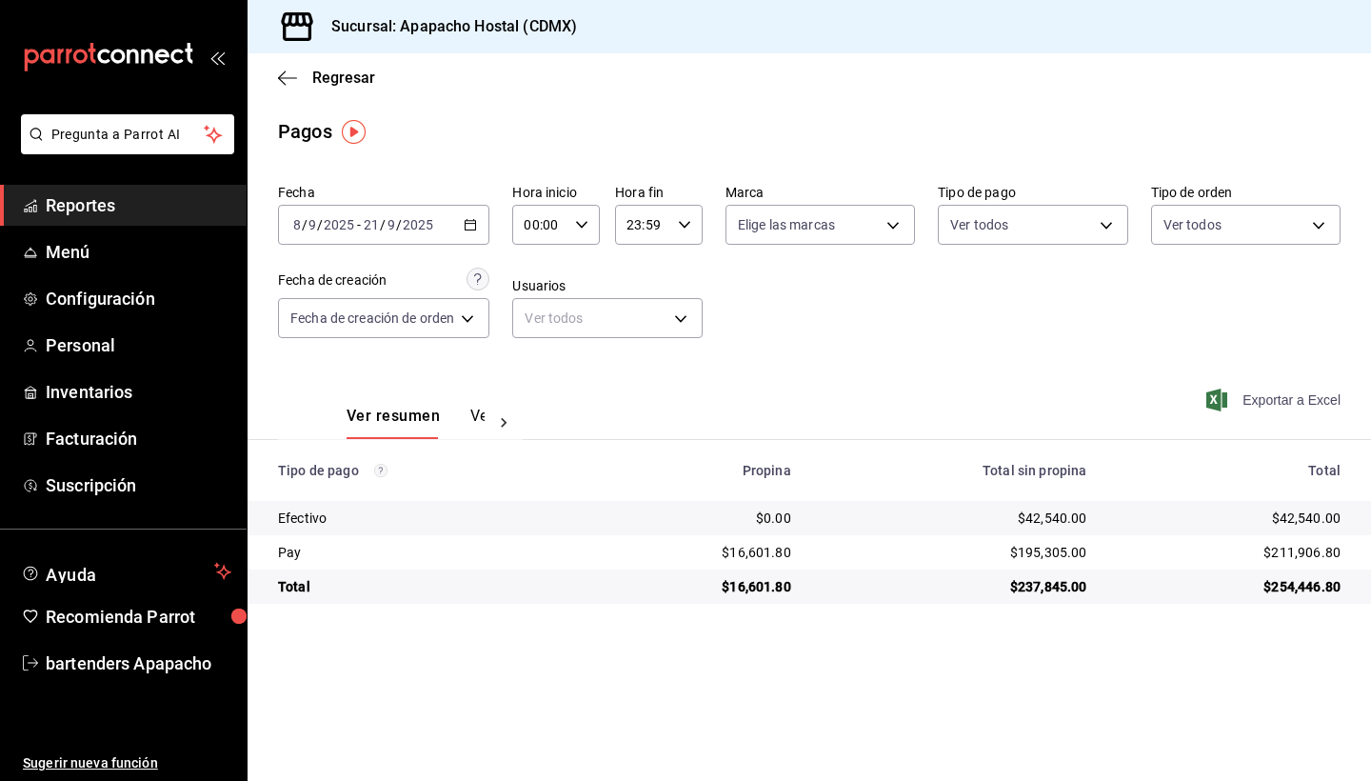
click at [1243, 401] on span "Exportar a Excel" at bounding box center [1275, 399] width 130 height 23
click at [455, 149] on main "Regresar Pagos Fecha 2025-09-08 8 / 9 / 2025 - 2025-09-21 21 / 9 / 2025 Hora in…" at bounding box center [810, 416] width 1124 height 727
click at [327, 87] on div "Regresar" at bounding box center [810, 77] width 1124 height 49
click at [327, 73] on span "Regresar" at bounding box center [343, 78] width 63 height 18
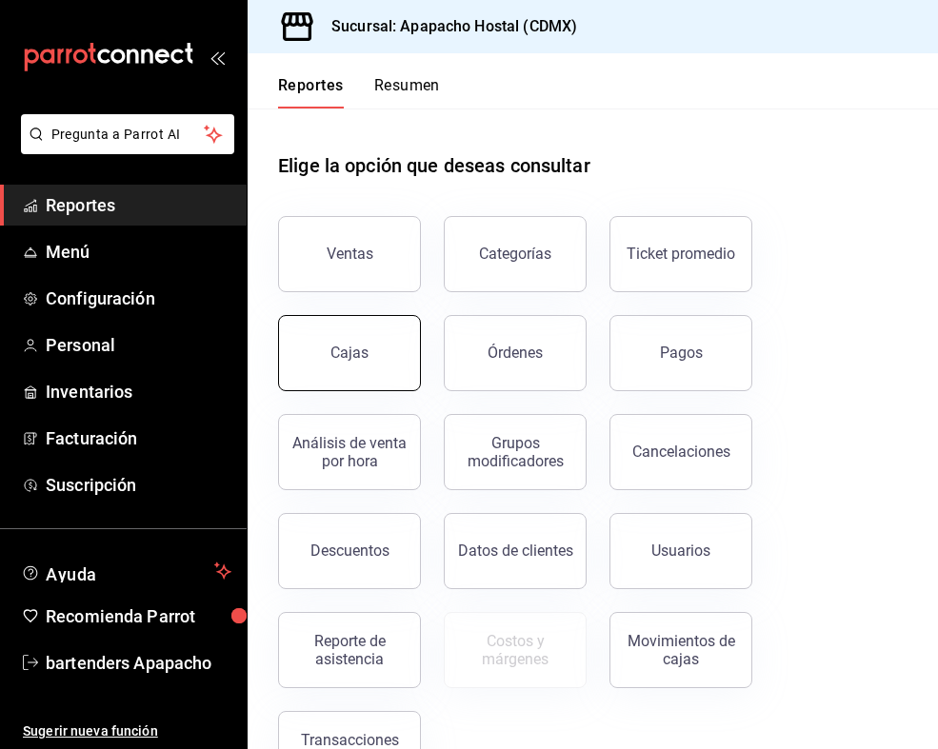
click at [384, 362] on link "Cajas" at bounding box center [349, 353] width 143 height 76
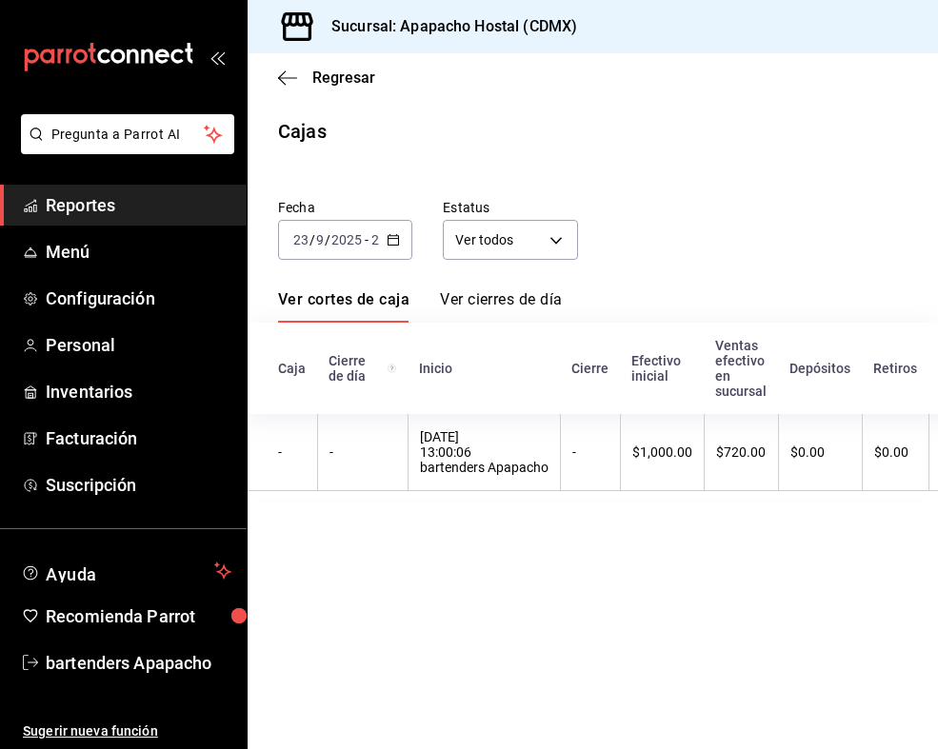
click at [394, 239] on \(Stroke\) "button" at bounding box center [393, 238] width 10 height 1
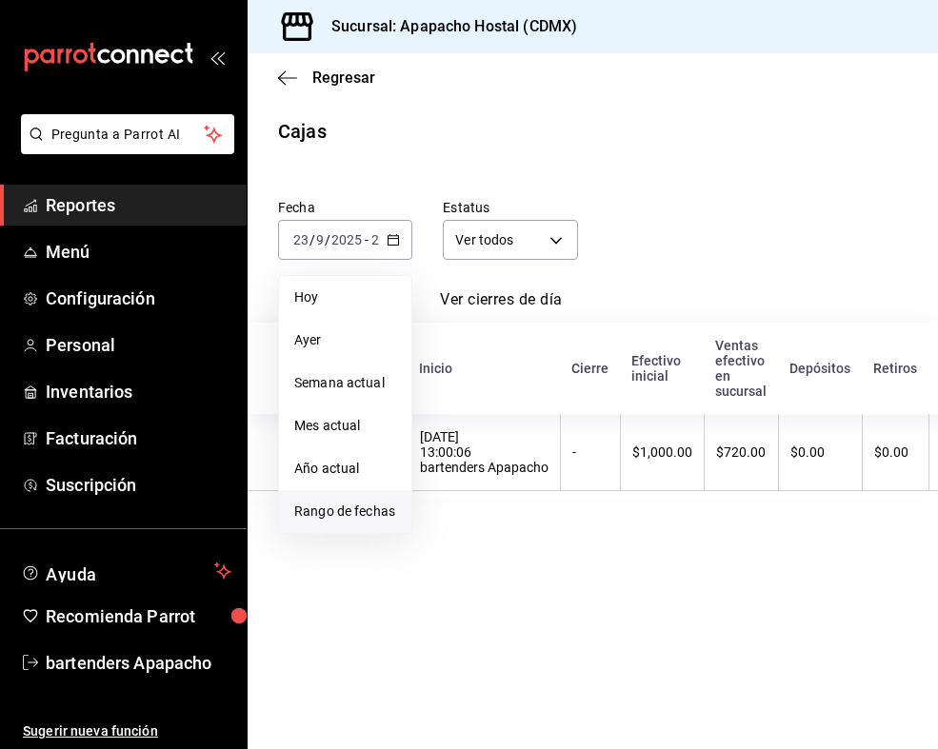
click at [336, 520] on span "Rango de fechas" at bounding box center [345, 512] width 102 height 20
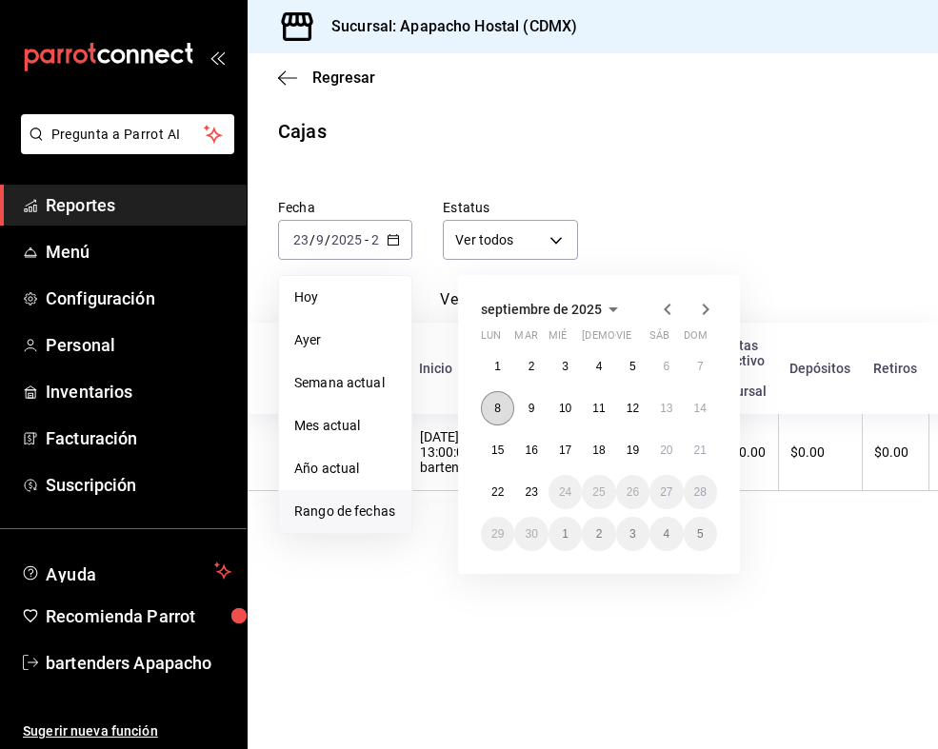
click at [500, 405] on abbr "8" at bounding box center [497, 408] width 7 height 13
click at [692, 448] on button "21" at bounding box center [700, 450] width 33 height 34
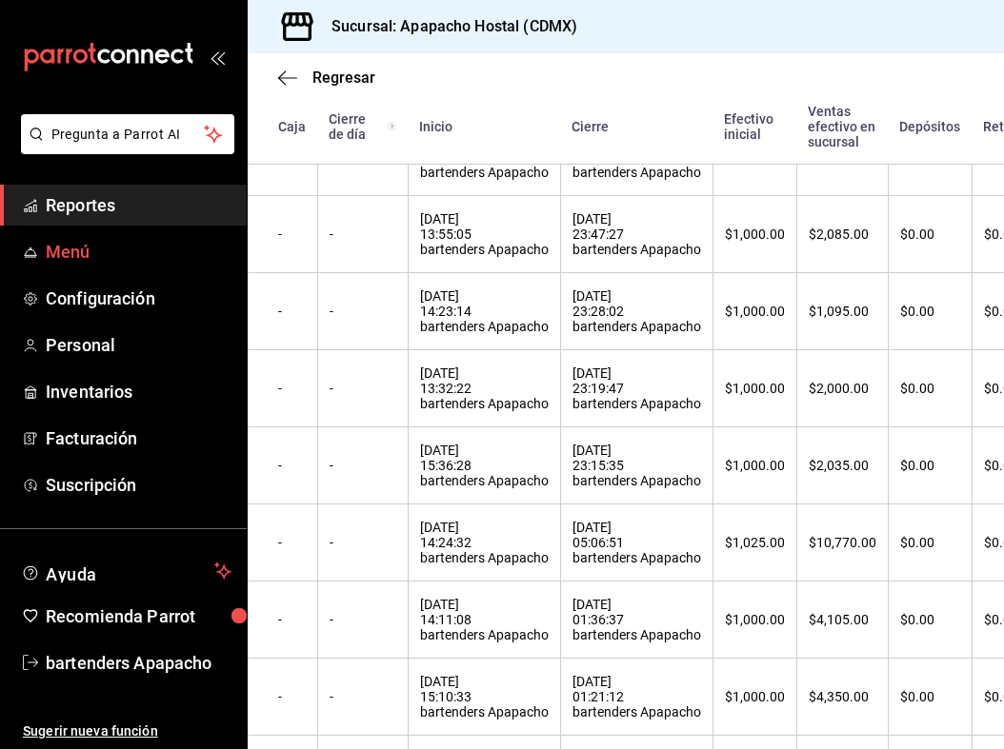
scroll to position [392, 0]
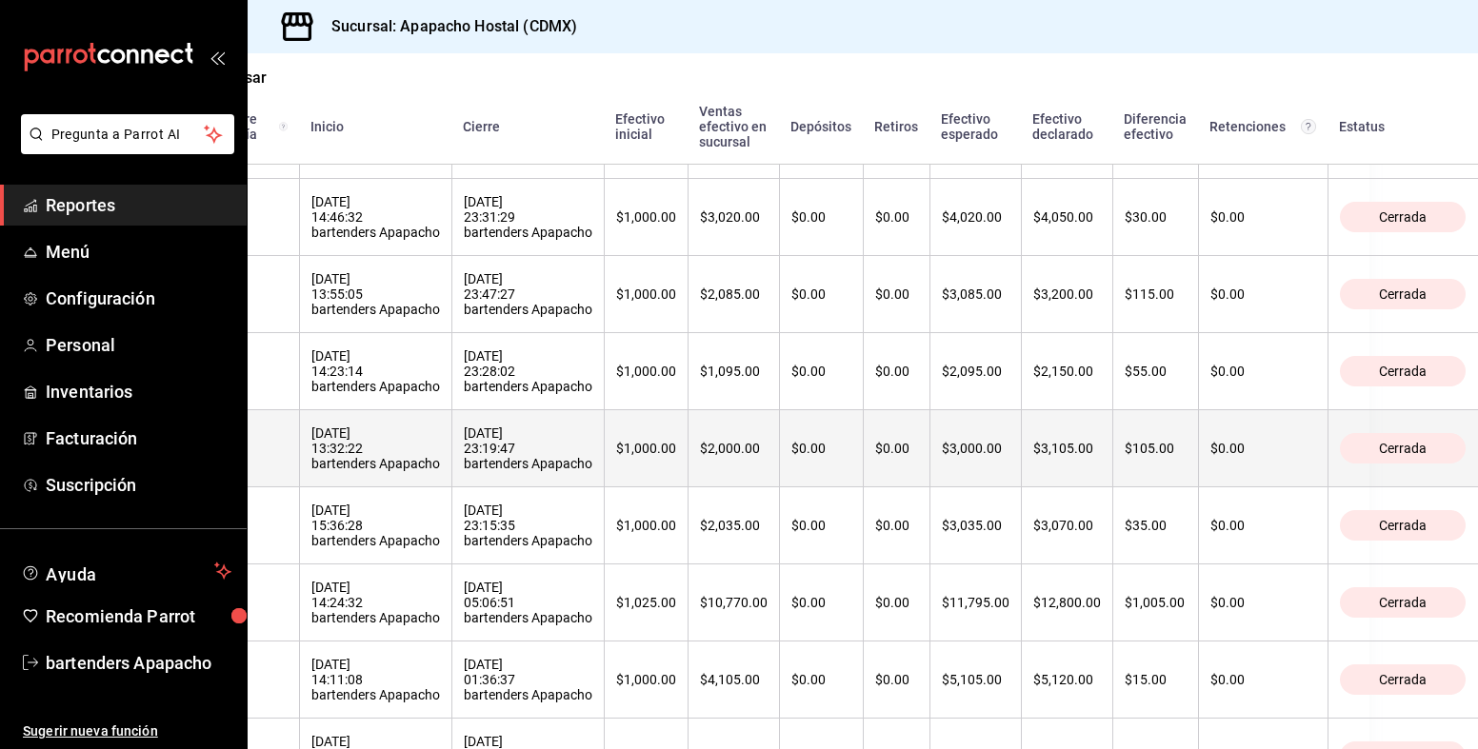
scroll to position [331, 109]
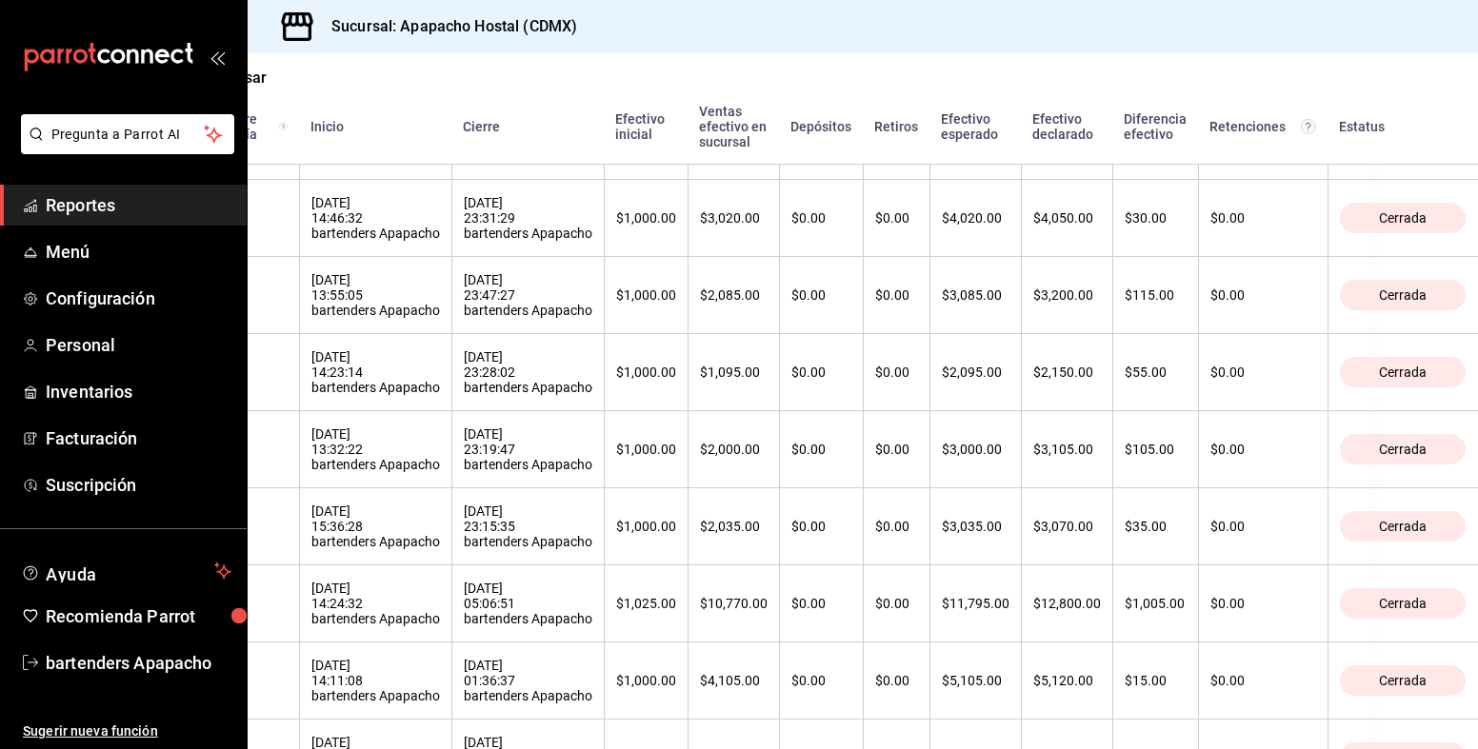
drag, startPoint x: 755, startPoint y: 4, endPoint x: 967, endPoint y: 78, distance: 224.9
click at [967, 78] on div "Regresar" at bounding box center [754, 77] width 1230 height 49
